Goal: Download file/media

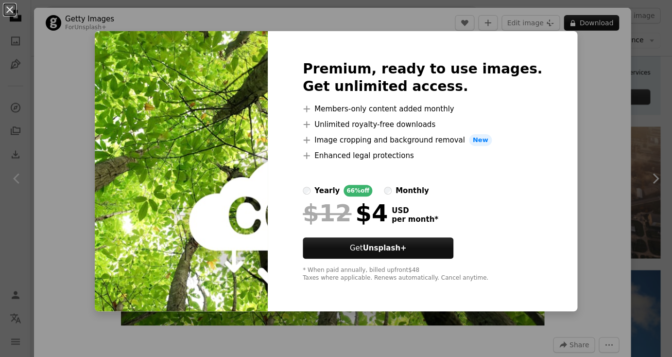
scroll to position [386, 0]
click at [590, 111] on div "An X shape Premium, ready to use images. Get unlimited access. A plus sign Memb…" at bounding box center [336, 178] width 672 height 357
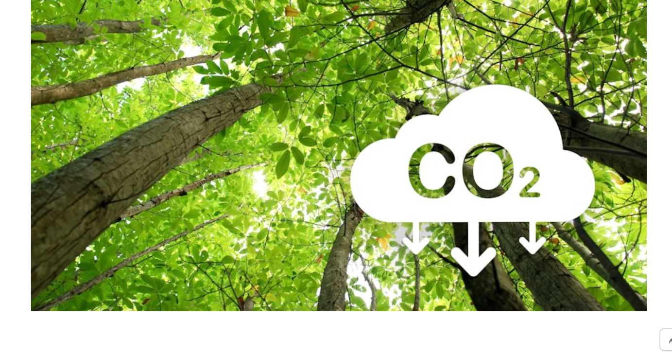
scroll to position [386, 0]
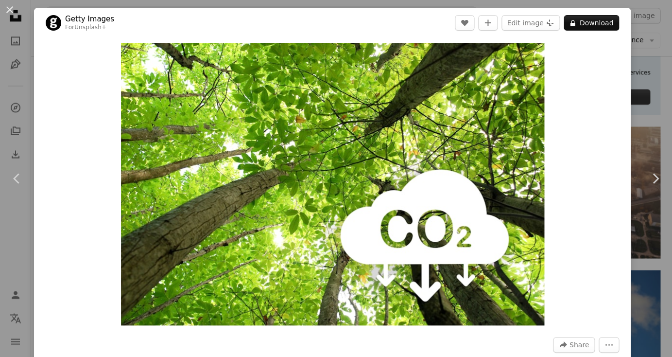
click at [12, 8] on button "An X shape" at bounding box center [10, 10] width 12 height 12
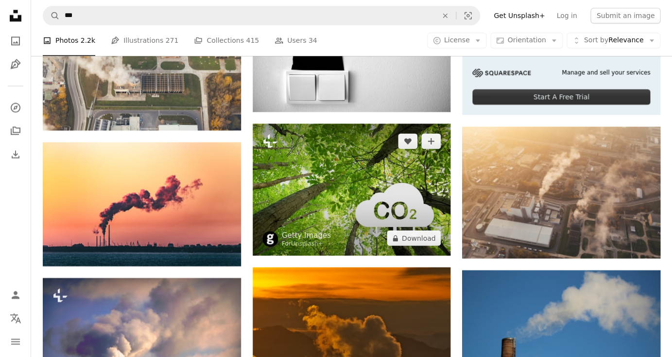
click at [317, 184] on img at bounding box center [352, 189] width 198 height 132
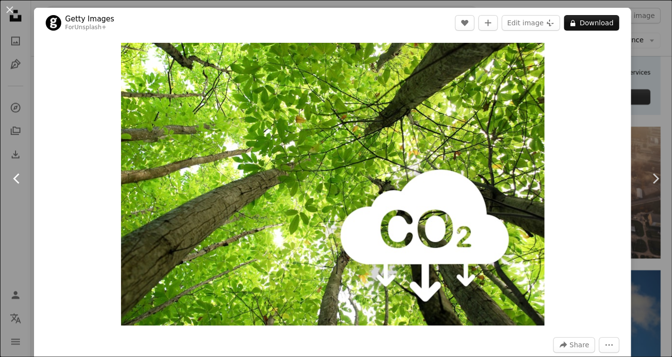
click at [24, 137] on link "Chevron left" at bounding box center [17, 178] width 34 height 93
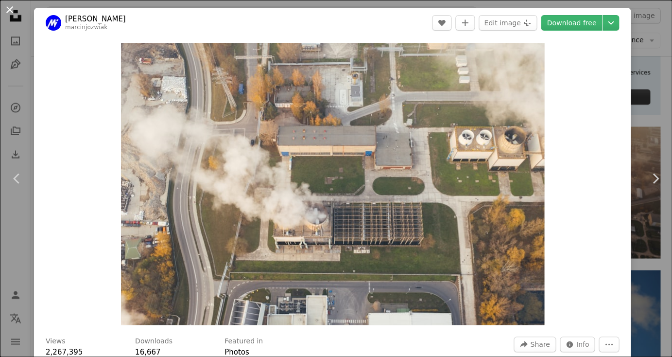
click at [14, 10] on button "An X shape" at bounding box center [10, 10] width 12 height 12
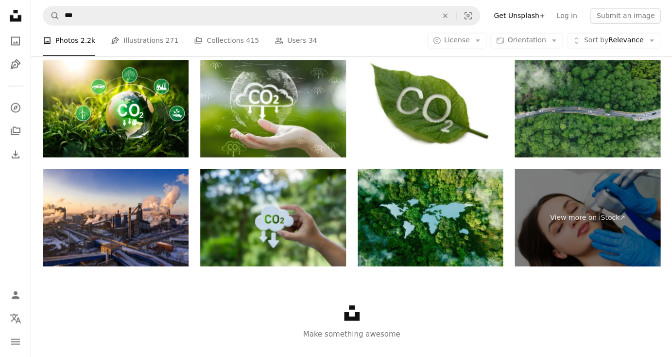
scroll to position [1597, 0]
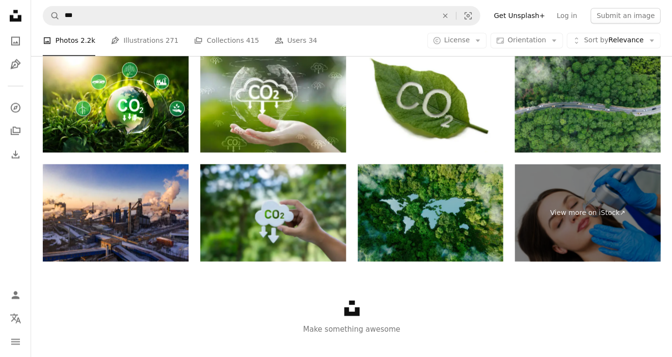
click at [414, 215] on img at bounding box center [431, 212] width 146 height 97
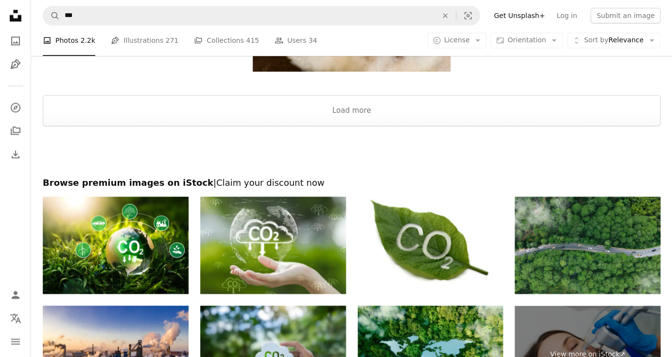
scroll to position [1437, 0]
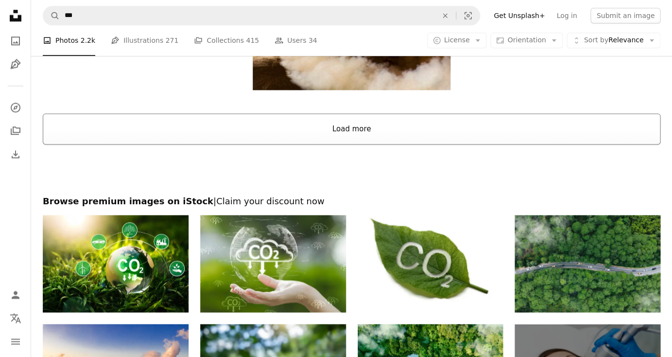
click at [336, 135] on button "Load more" at bounding box center [352, 128] width 618 height 31
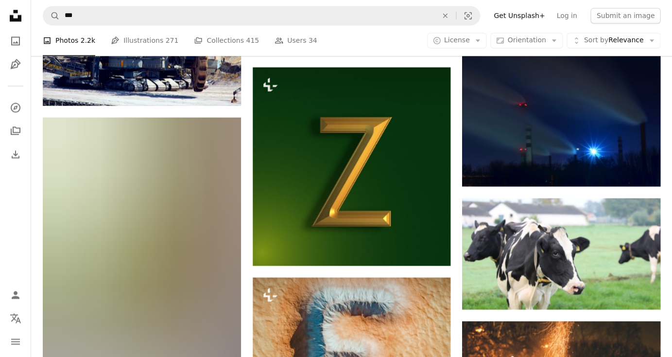
scroll to position [6040, 0]
